Goal: Go to known website: Access a specific website the user already knows

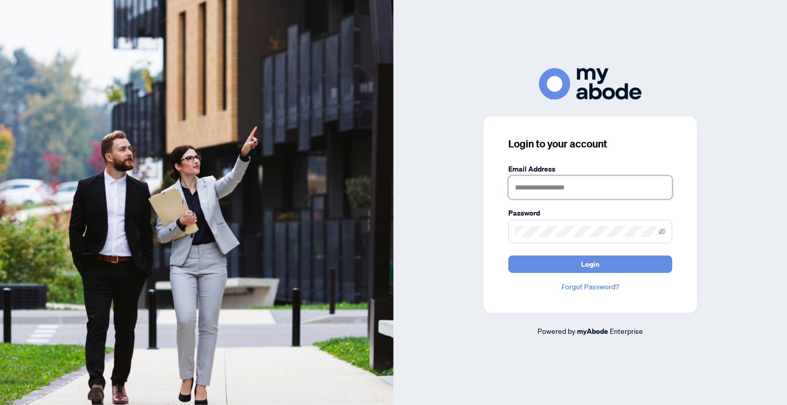
type input "**********"
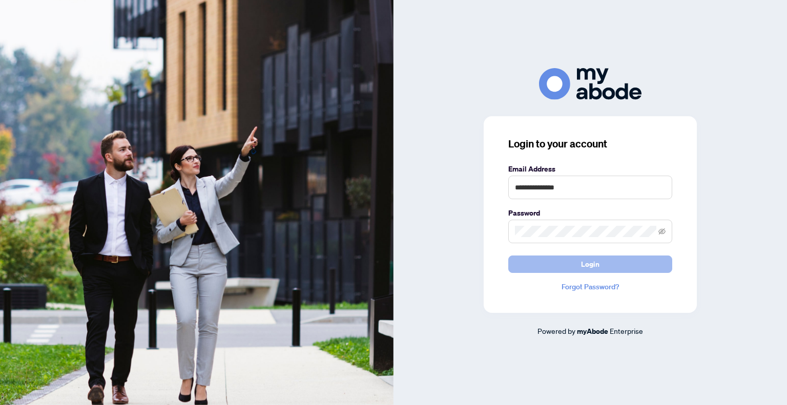
click at [635, 262] on button "Login" at bounding box center [590, 264] width 164 height 17
